Goal: Find specific page/section: Find specific page/section

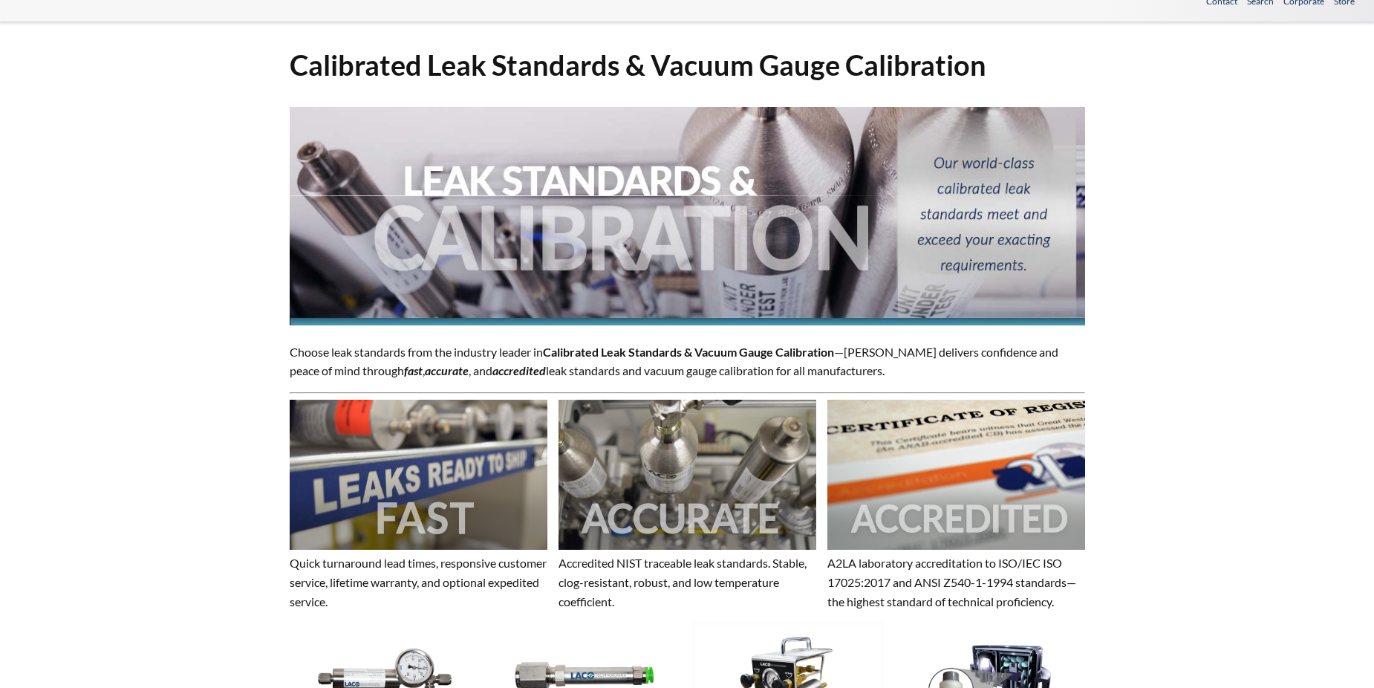
select select "Language Translate Widget"
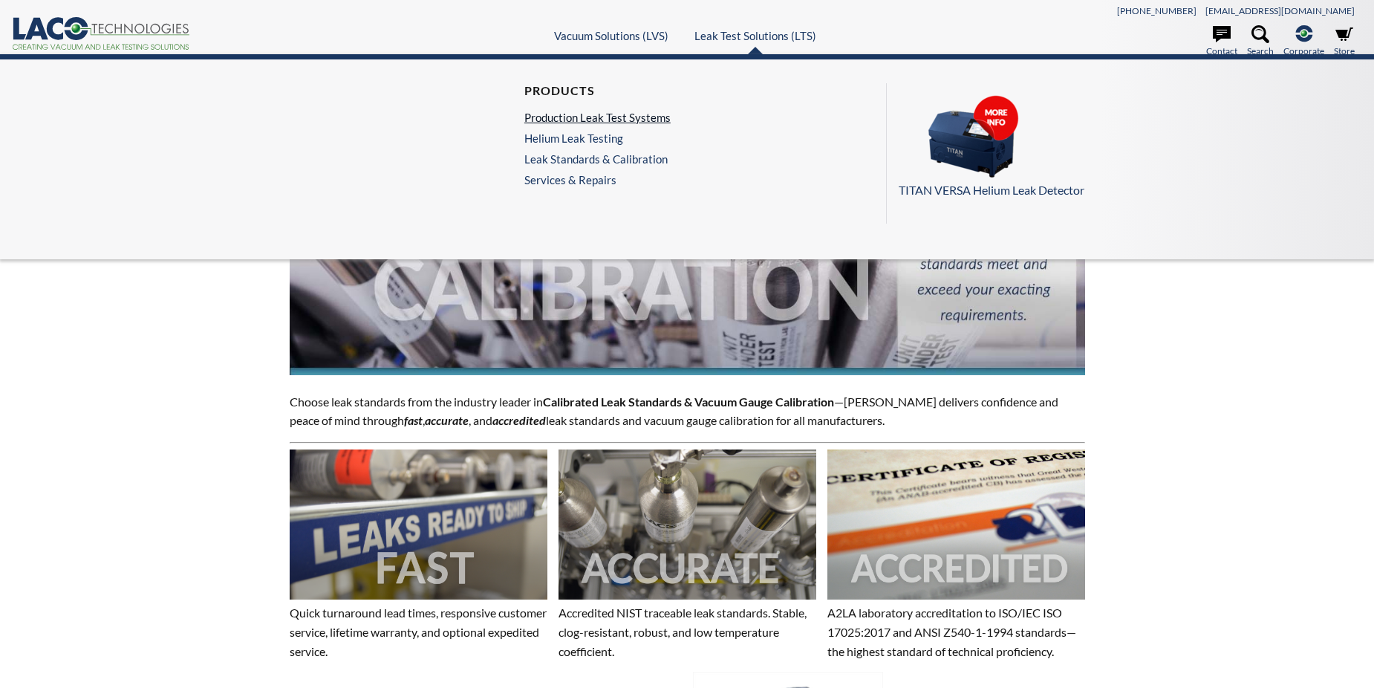
click at [636, 118] on link "Production Leak Test Systems" at bounding box center [598, 117] width 146 height 13
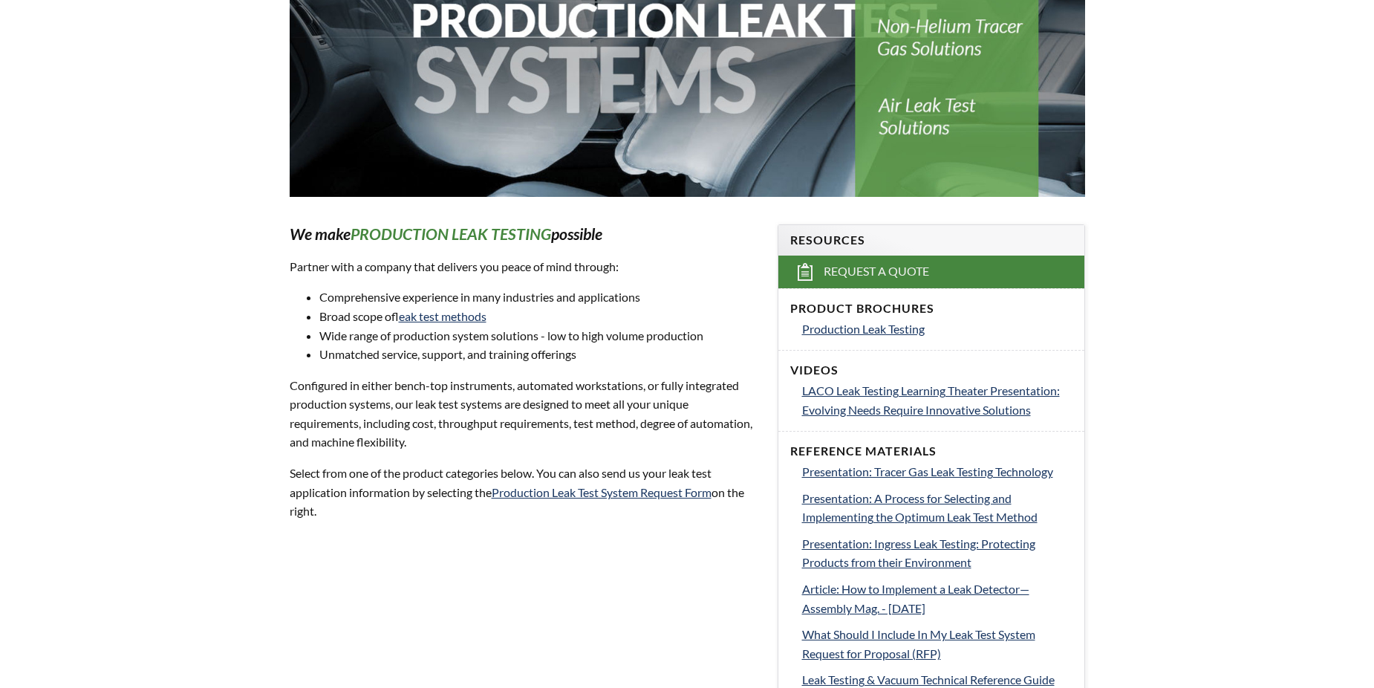
select select "Language Translate Widget"
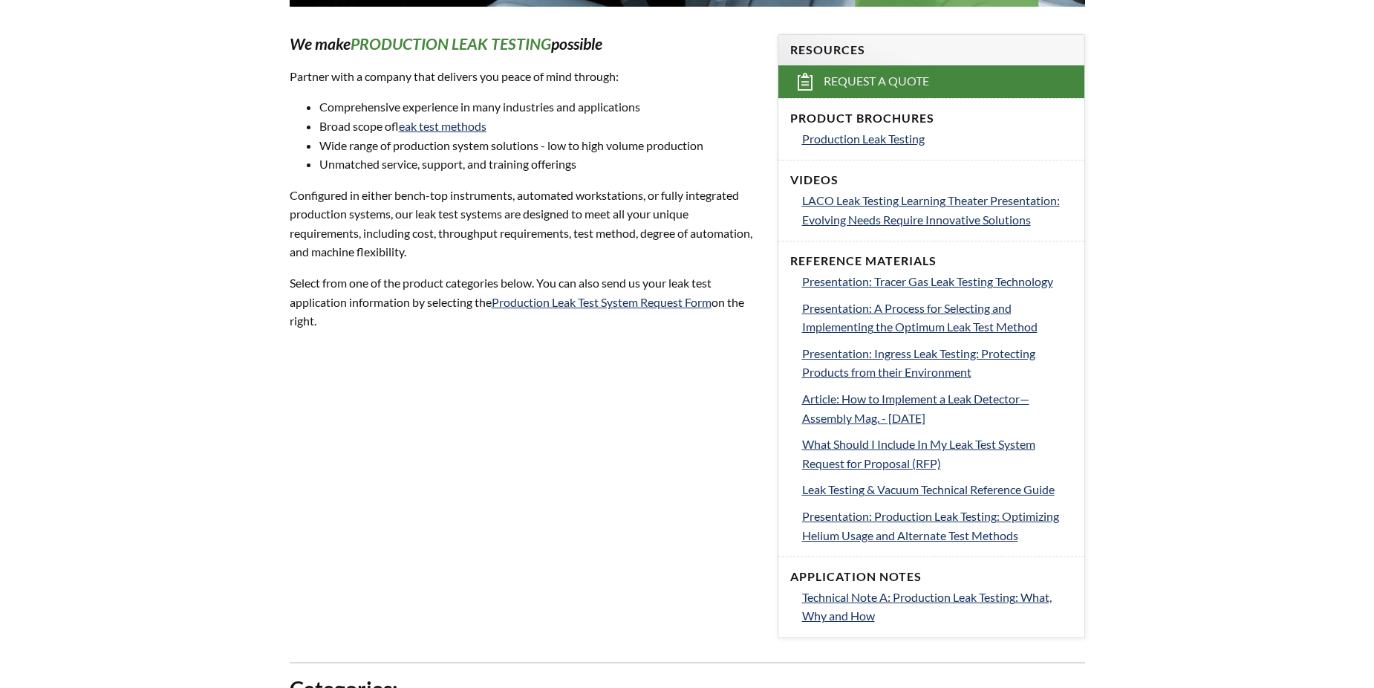
scroll to position [446, 0]
